Goal: Transaction & Acquisition: Purchase product/service

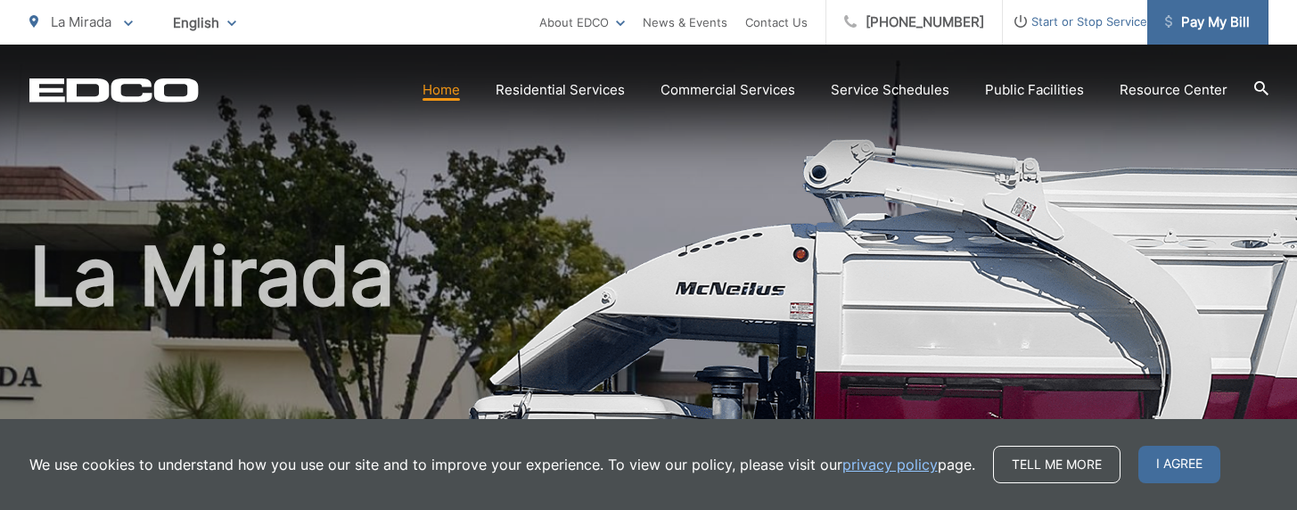
click at [1216, 25] on span "Pay My Bill" at bounding box center [1207, 22] width 85 height 21
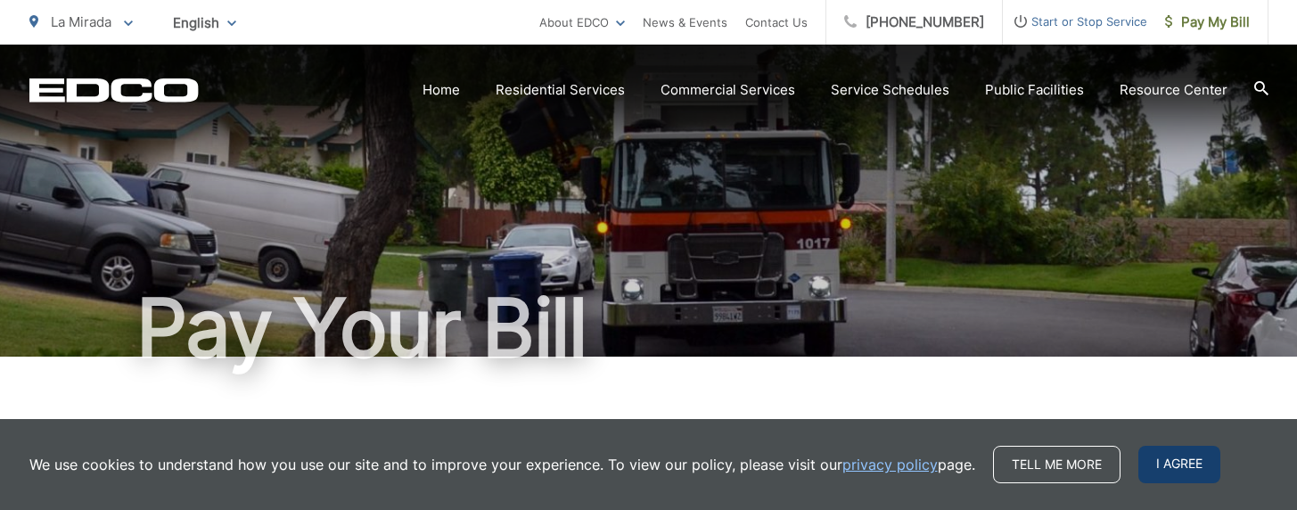
click at [1176, 462] on span "I agree" at bounding box center [1179, 464] width 82 height 37
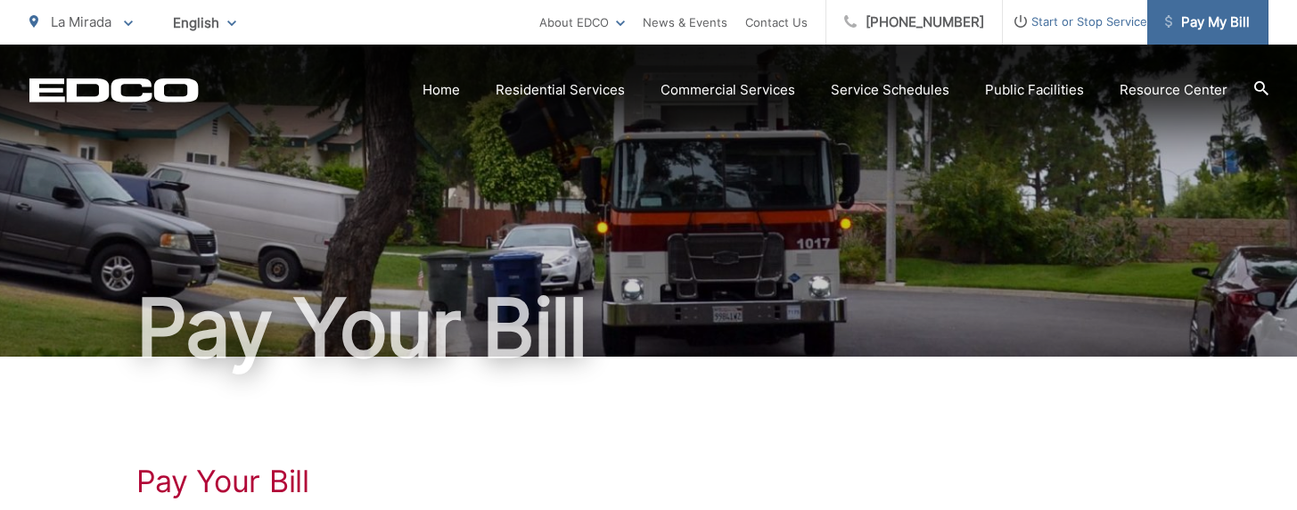
click at [1217, 25] on span "Pay My Bill" at bounding box center [1207, 22] width 85 height 21
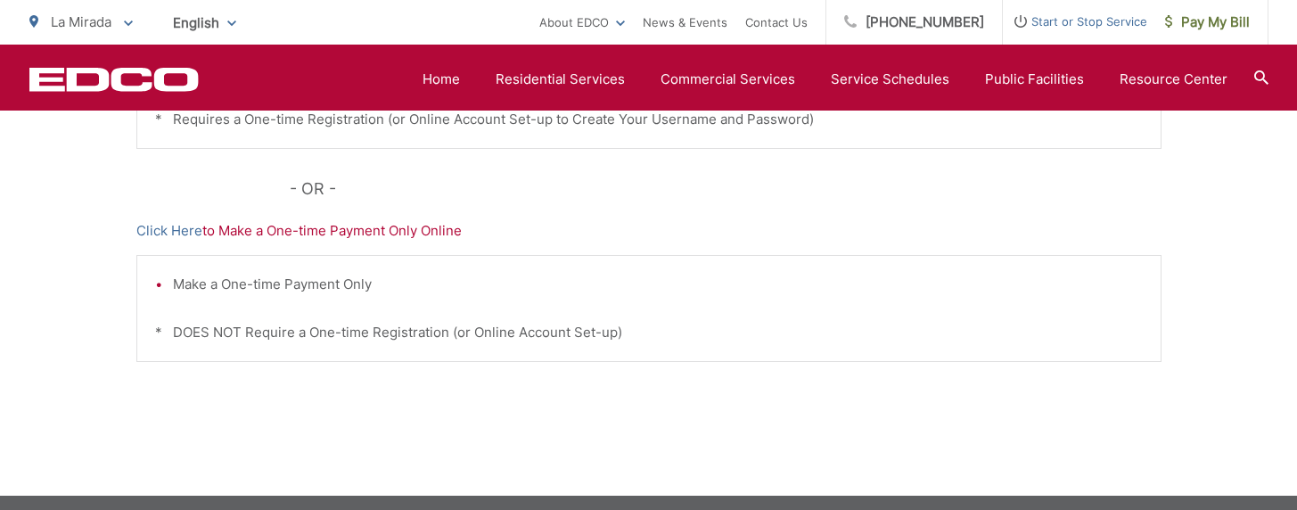
scroll to position [663, 0]
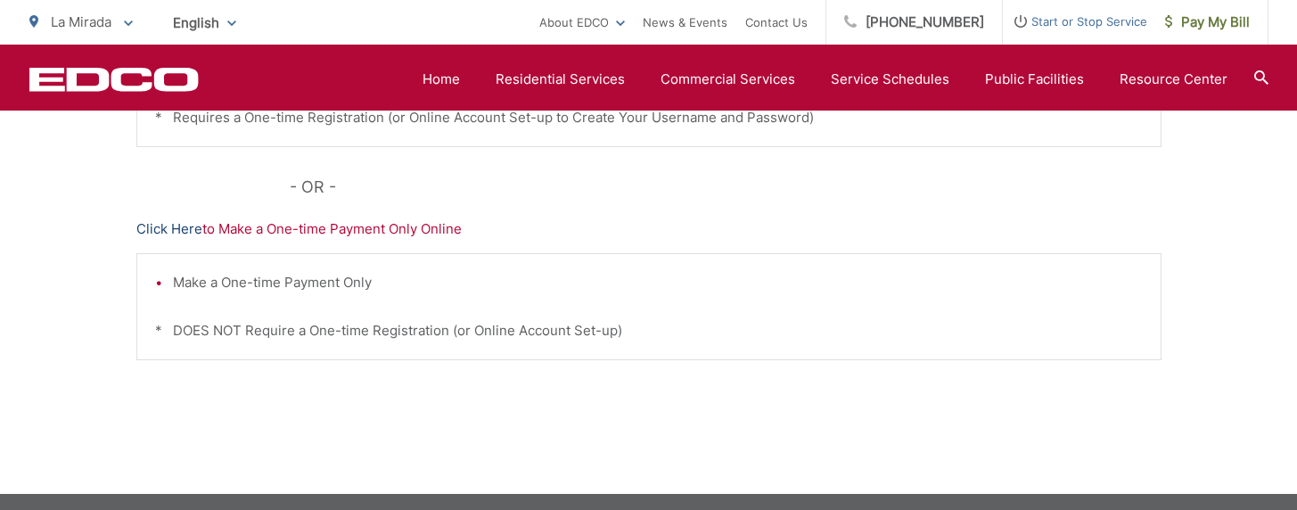
click at [168, 229] on link "Click Here" at bounding box center [169, 228] width 66 height 21
